Goal: Task Accomplishment & Management: Use online tool/utility

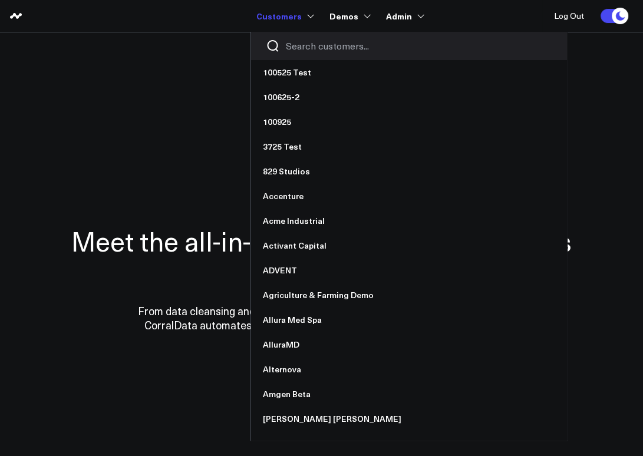
click at [317, 47] on input "Search customers input" at bounding box center [419, 45] width 266 height 13
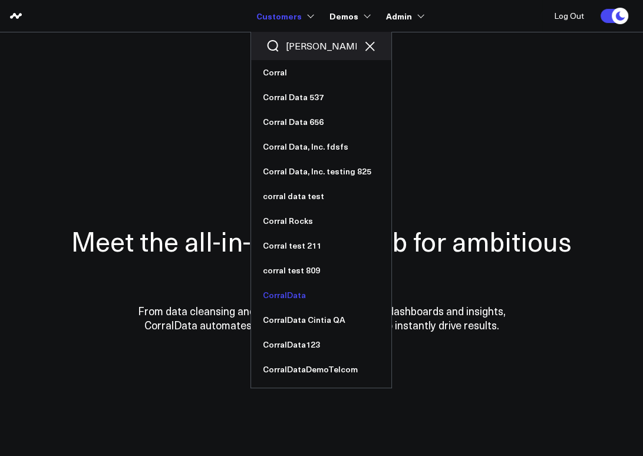
type input "corra"
click at [290, 290] on link "CorralData" at bounding box center [321, 295] width 140 height 25
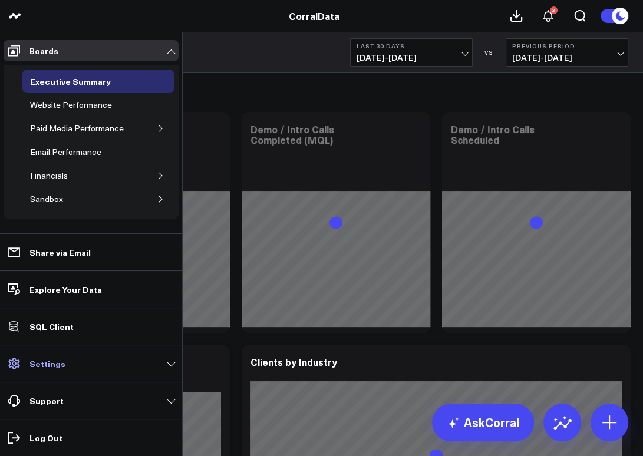
click at [58, 367] on p "Settings" at bounding box center [47, 363] width 36 height 9
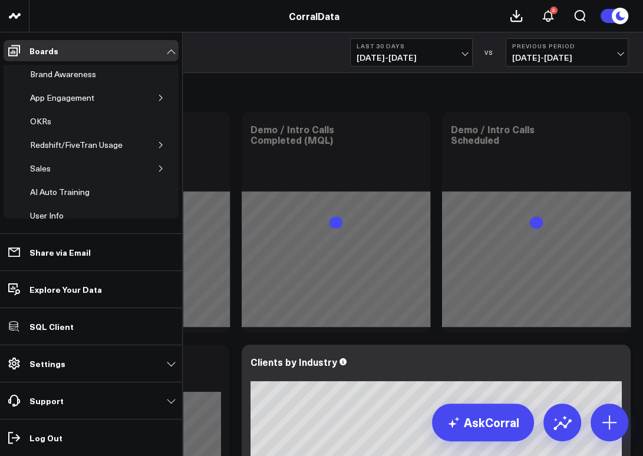
scroll to position [150, 0]
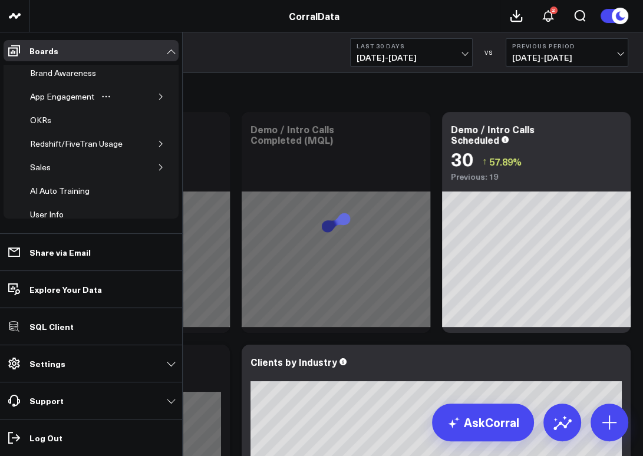
click at [157, 95] on icon "button" at bounding box center [160, 96] width 7 height 7
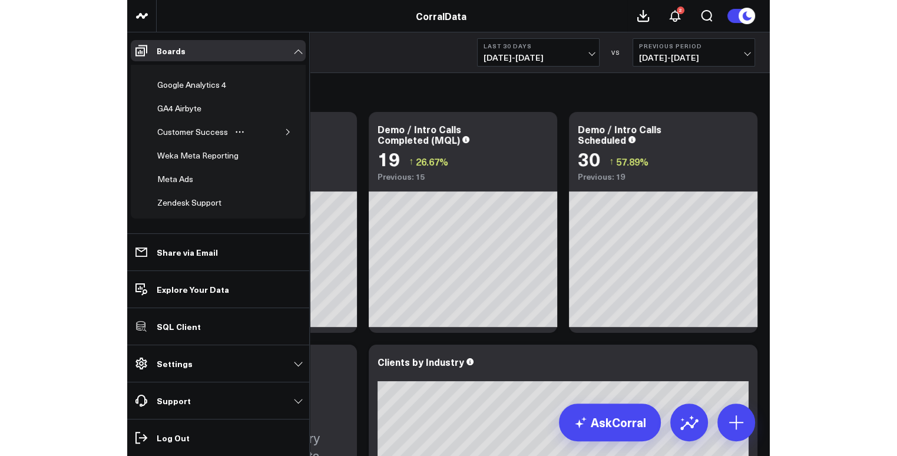
scroll to position [406, 0]
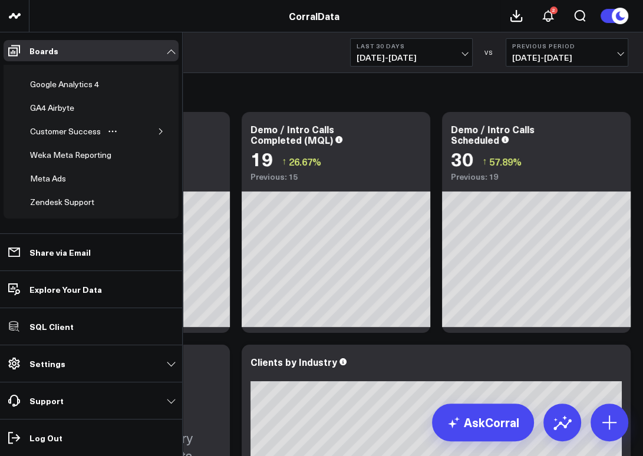
click at [159, 128] on icon "button" at bounding box center [160, 131] width 3 height 6
click at [77, 148] on div "Customer Success (Dataset Version)" at bounding box center [89, 159] width 106 height 22
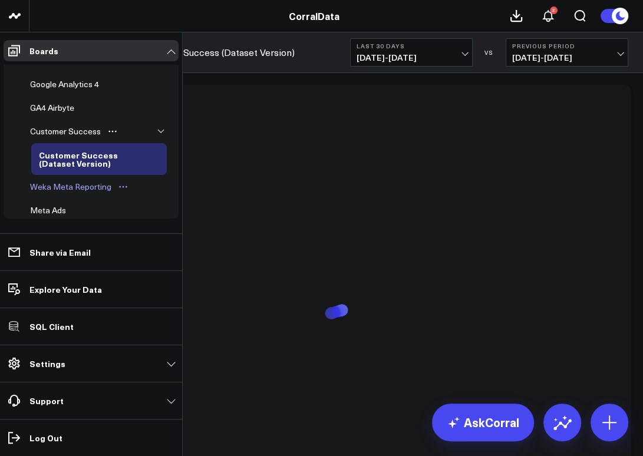
click at [78, 183] on div "Weka Meta Reporting" at bounding box center [70, 187] width 87 height 14
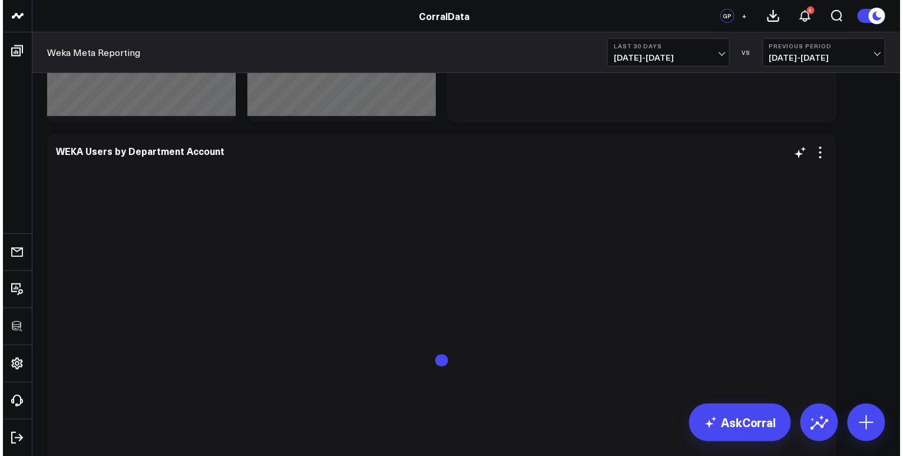
scroll to position [213, 0]
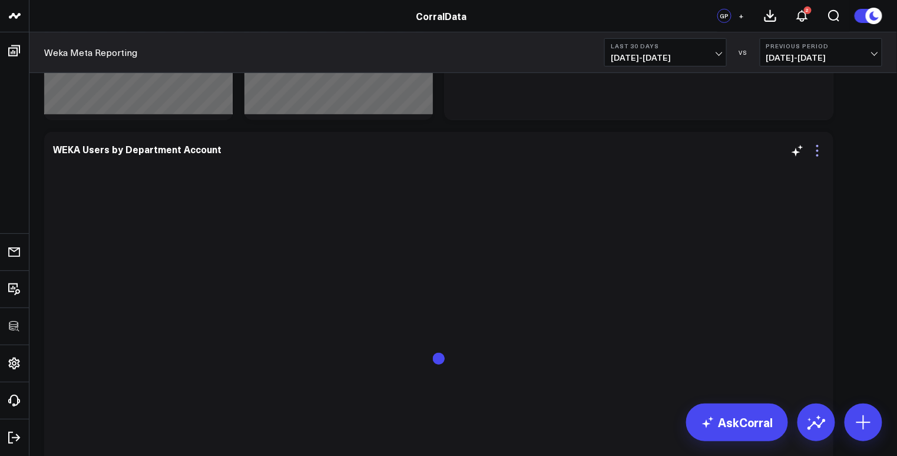
click at [642, 149] on icon at bounding box center [818, 151] width 14 height 14
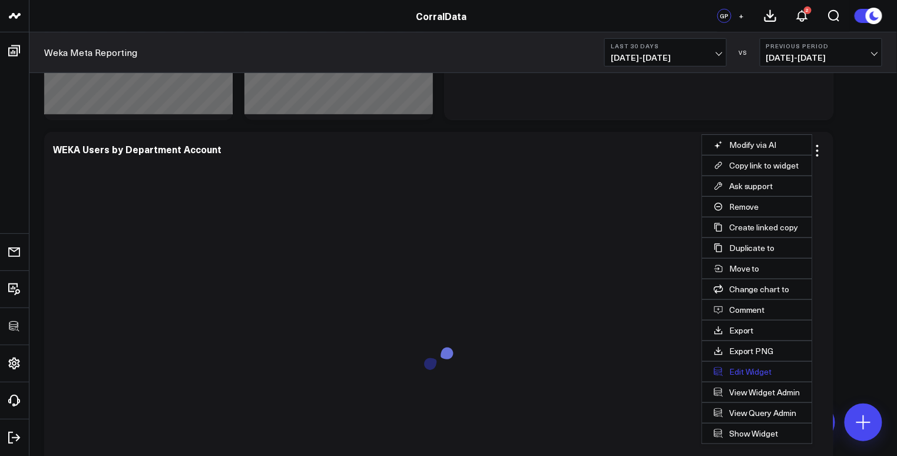
click at [642, 368] on button "Edit Widget" at bounding box center [757, 372] width 110 height 20
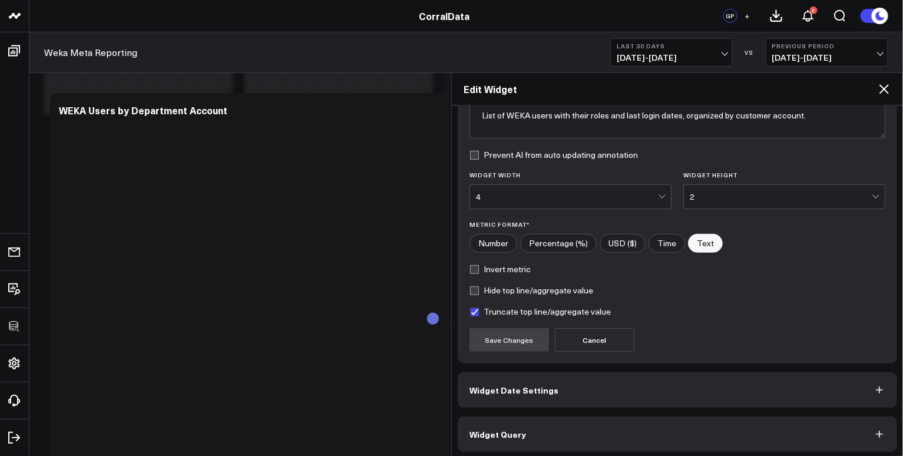
scroll to position [111, 0]
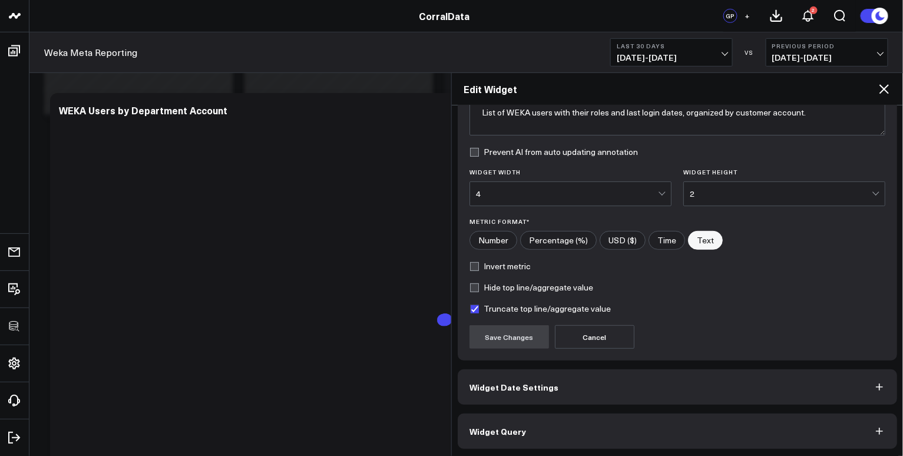
click at [541, 431] on button "Widget Query" at bounding box center [678, 431] width 440 height 35
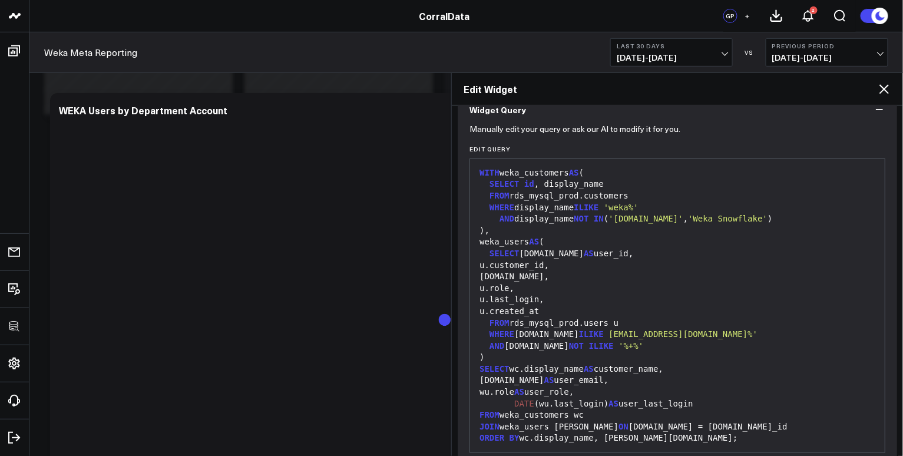
scroll to position [163, 0]
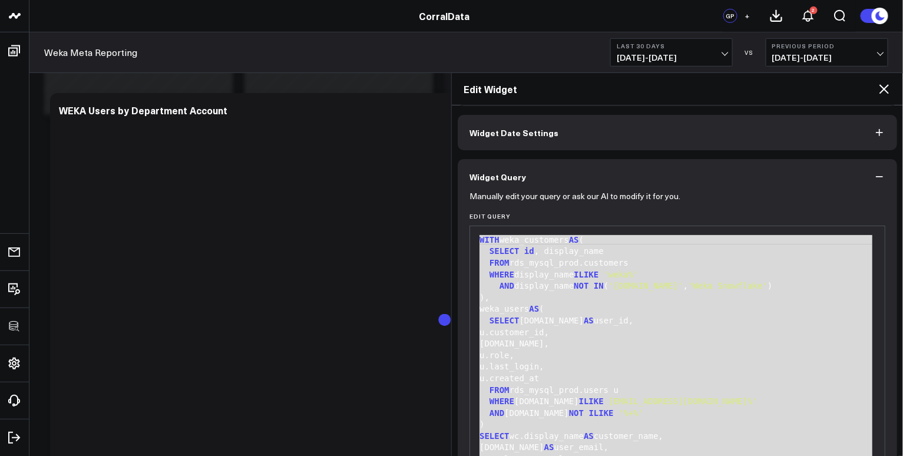
drag, startPoint x: 666, startPoint y: 388, endPoint x: 461, endPoint y: 97, distance: 355.2
click at [461, 97] on div "Edit Widget Widget Display Widget Date Settings Widget Query Manually edit your…" at bounding box center [677, 264] width 452 height 384
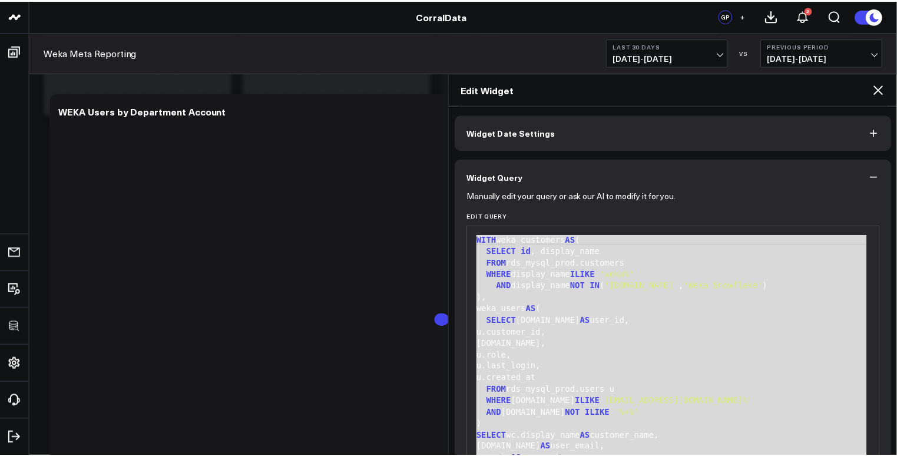
scroll to position [24, 0]
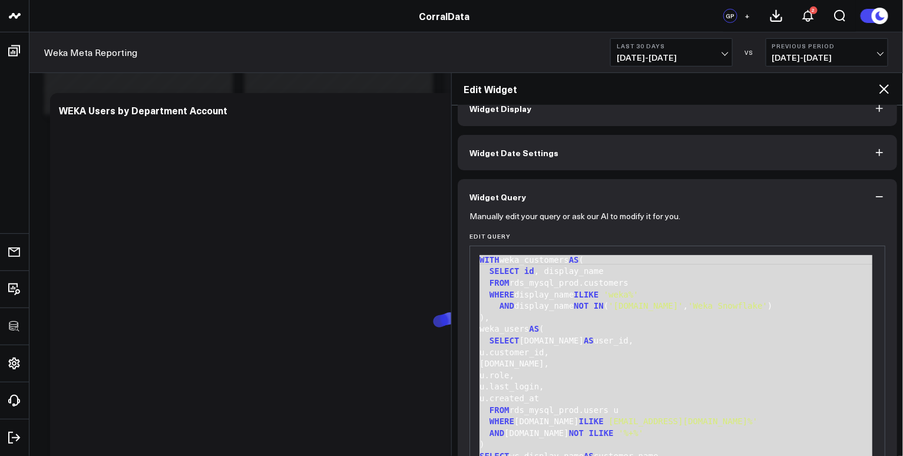
copy div "WITH weka_customers AS ( SELECT id , display_name FROM rds_mysql_prod.customers…"
click at [642, 88] on icon at bounding box center [884, 88] width 9 height 9
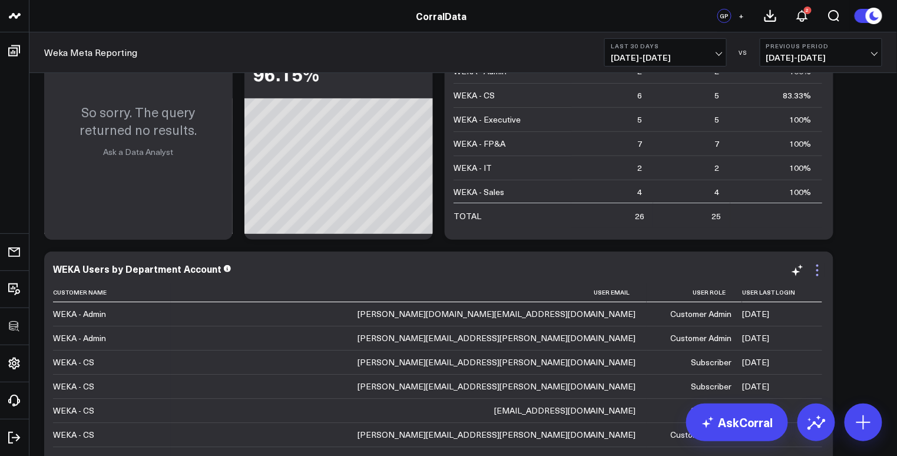
click at [642, 273] on icon at bounding box center [818, 270] width 14 height 14
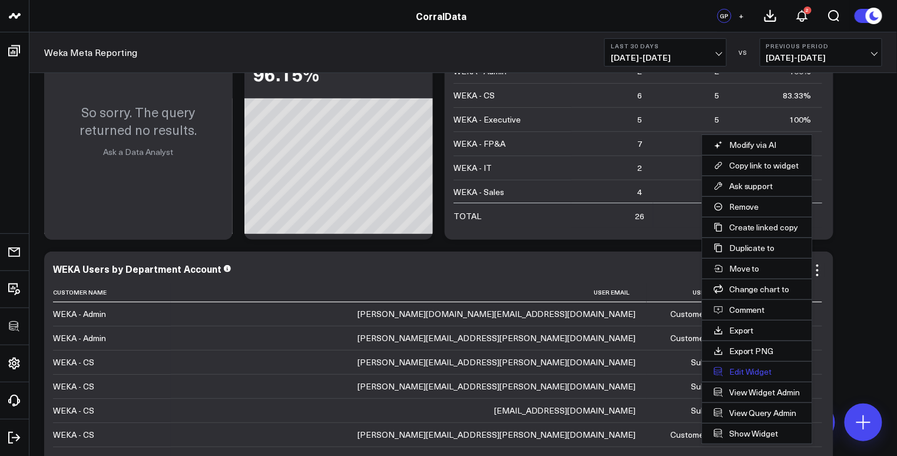
click at [642, 371] on button "Edit Widget" at bounding box center [757, 372] width 110 height 20
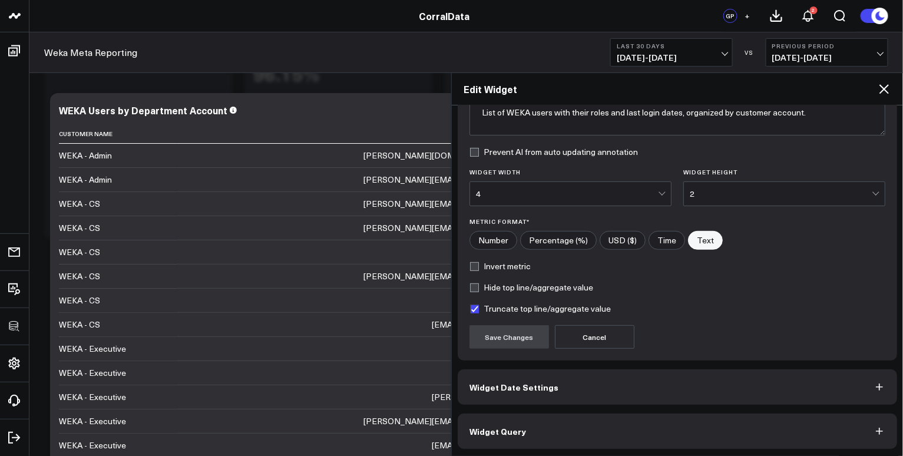
click at [557, 428] on button "Widget Query" at bounding box center [678, 431] width 440 height 35
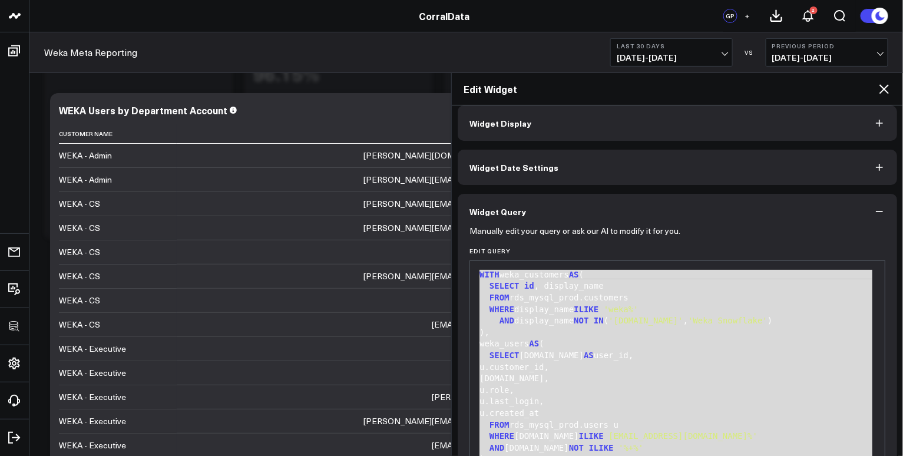
drag, startPoint x: 626, startPoint y: 340, endPoint x: 458, endPoint y: 81, distance: 308.7
click at [458, 81] on div "Edit Widget Widget Display Widget Date Settings Widget Query Manually edit your…" at bounding box center [677, 264] width 452 height 384
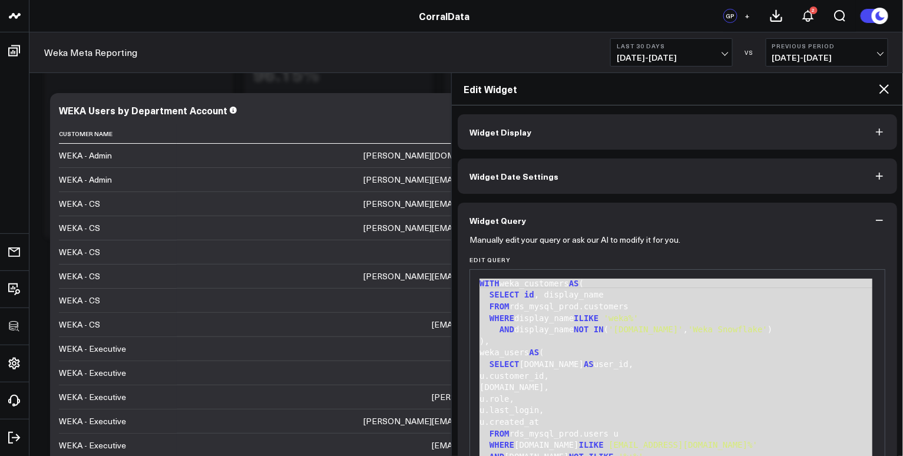
copy div "WITH weka_customers AS ( SELECT id , display_name FROM rds_mysql_prod.customers…"
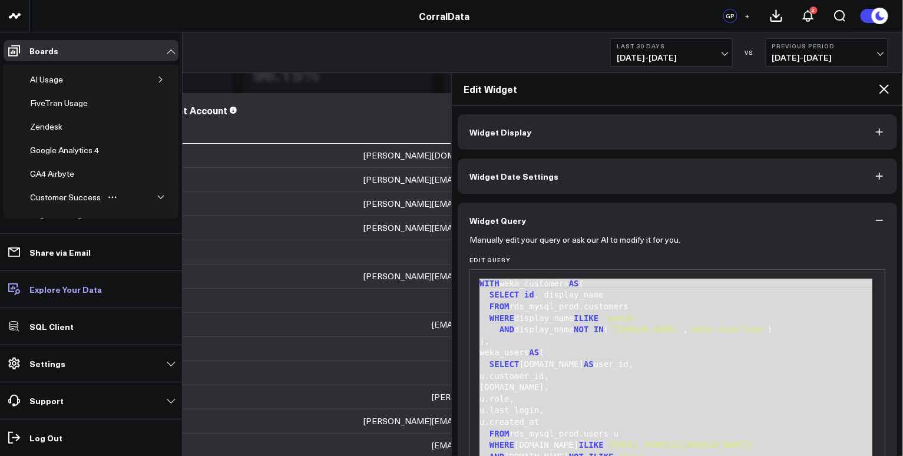
click at [66, 291] on p "Explore Your Data" at bounding box center [65, 289] width 72 height 9
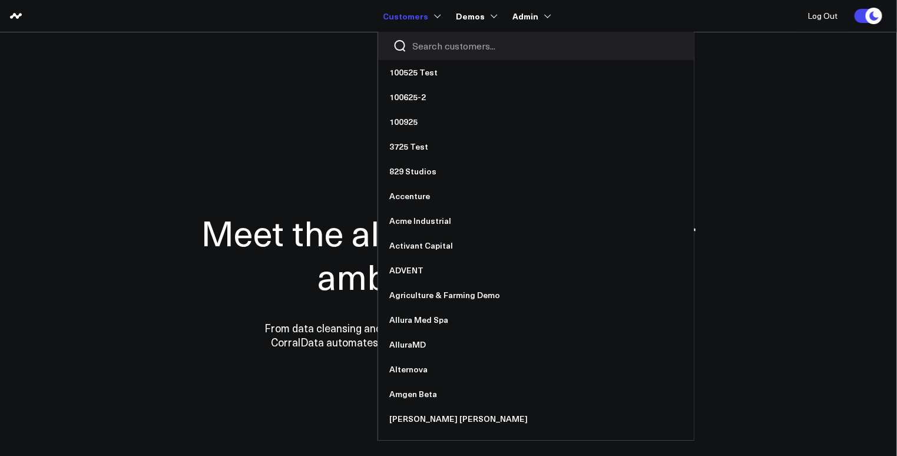
click at [447, 49] on input "Search customers input" at bounding box center [546, 45] width 266 height 13
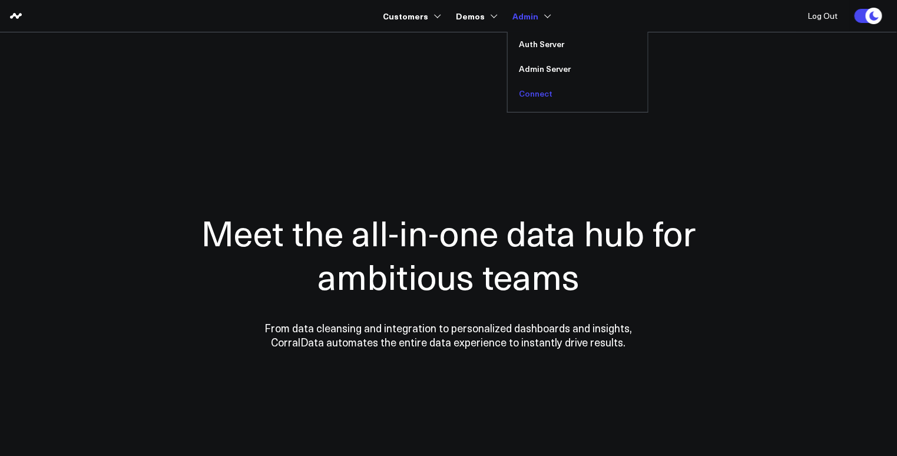
type input "amp"
click at [538, 93] on link "Connect" at bounding box center [578, 93] width 140 height 25
click at [537, 71] on link "Admin Server" at bounding box center [578, 69] width 140 height 25
